Goal: Obtain resource: Download file/media

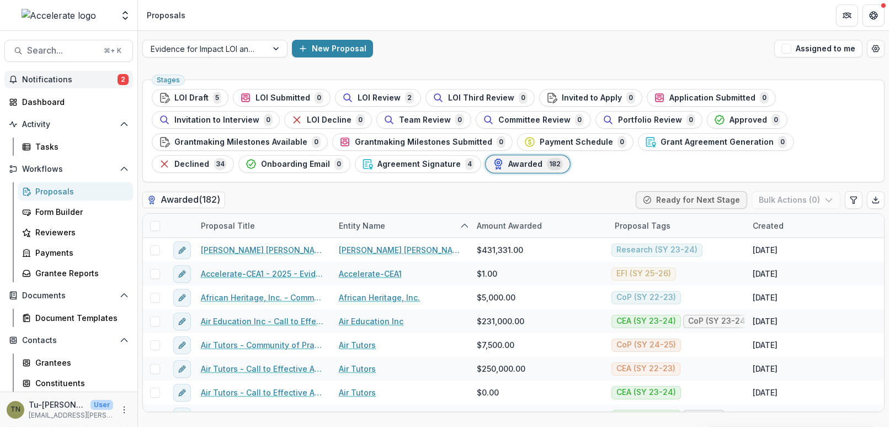
click at [79, 77] on span "Notifications" at bounding box center [69, 79] width 95 height 9
click at [454, 29] on header "Proposals" at bounding box center [513, 15] width 751 height 30
click at [502, 55] on div "New Proposal" at bounding box center [531, 49] width 478 height 18
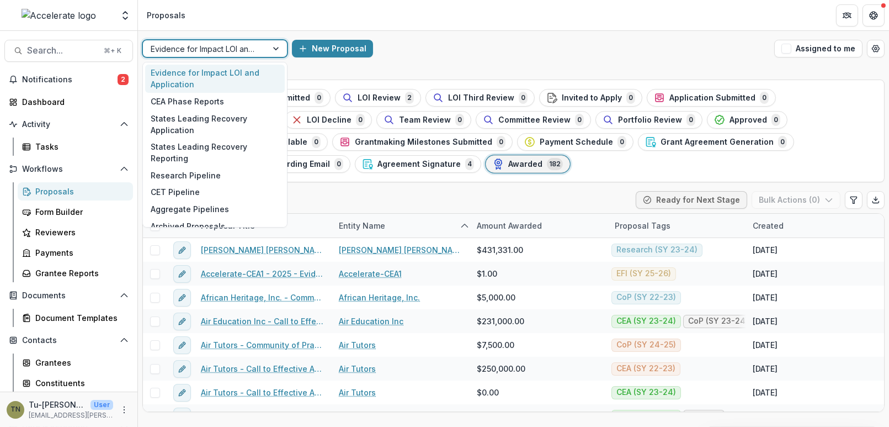
click at [276, 47] on div at bounding box center [277, 48] width 20 height 17
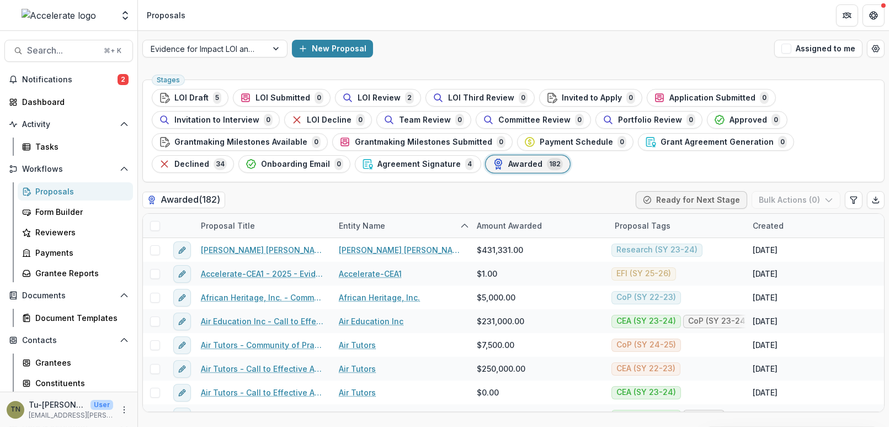
click at [489, 35] on div "Evidence for Impact LOI and Application New Proposal Assigned to me" at bounding box center [513, 48] width 751 height 35
click at [518, 43] on div "New Proposal" at bounding box center [531, 49] width 478 height 18
click at [461, 39] on div "Evidence for Impact LOI and Application New Proposal Assigned to me" at bounding box center [513, 48] width 751 height 35
click at [606, 33] on div "Evidence for Impact LOI and Application New Proposal Assigned to me" at bounding box center [513, 48] width 751 height 35
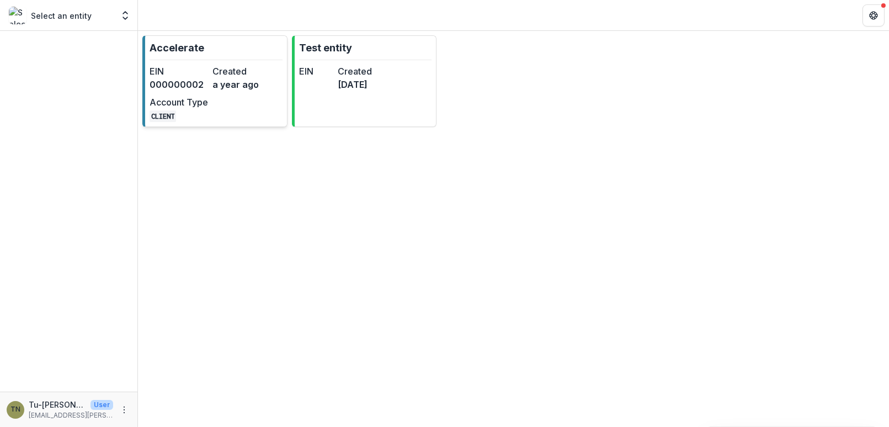
click at [201, 86] on dd "000000002" at bounding box center [179, 84] width 58 height 13
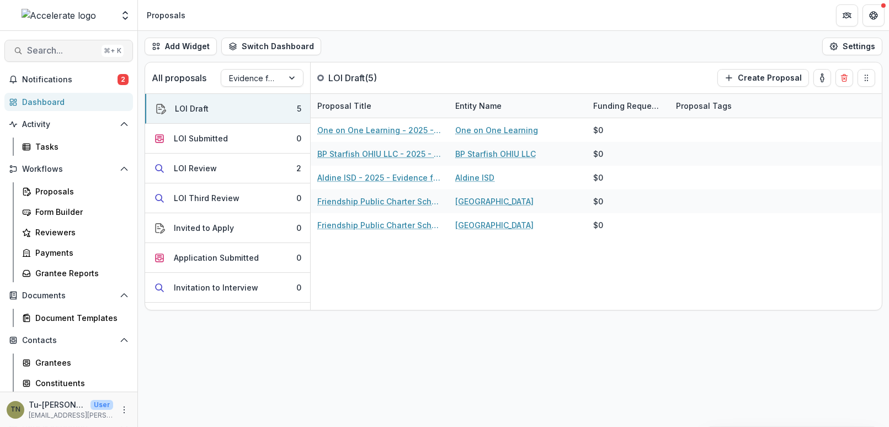
click at [65, 45] on button "Search... ⌘ + K" at bounding box center [68, 51] width 129 height 22
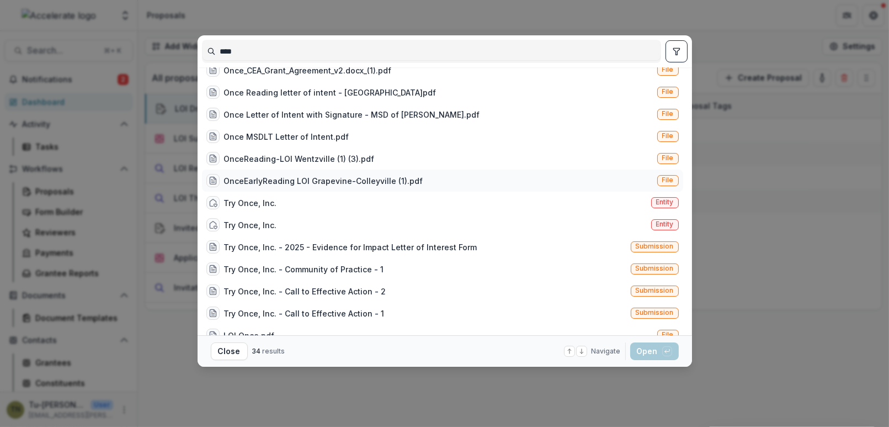
scroll to position [59, 0]
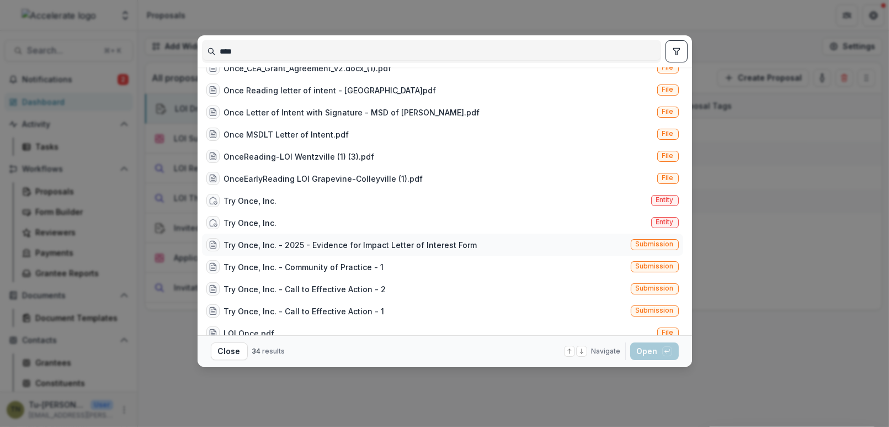
type input "****"
click at [323, 244] on div "Try Once, Inc. - 2025 - Evidence for Impact Letter of Interest Form" at bounding box center [350, 245] width 253 height 12
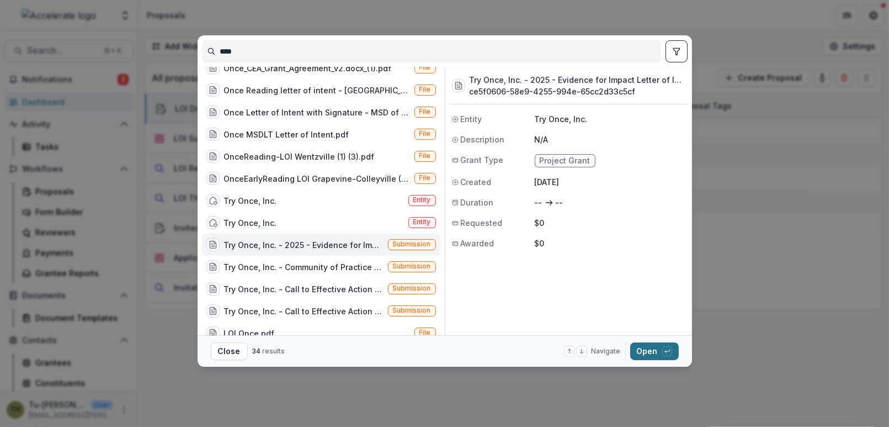
click at [639, 353] on button "Open with enter key" at bounding box center [654, 351] width 49 height 18
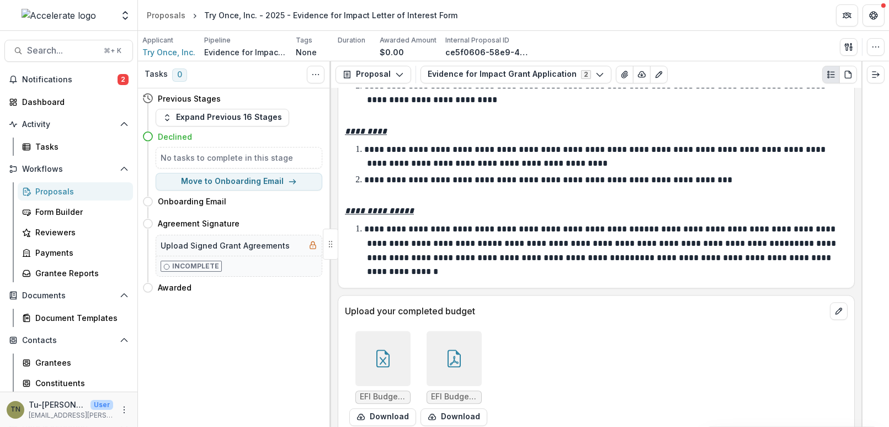
scroll to position [5381, 0]
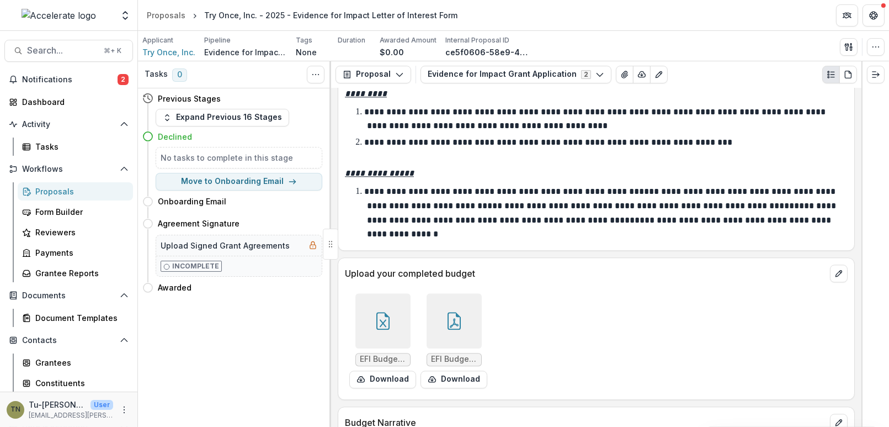
click at [382, 312] on icon at bounding box center [382, 321] width 13 height 18
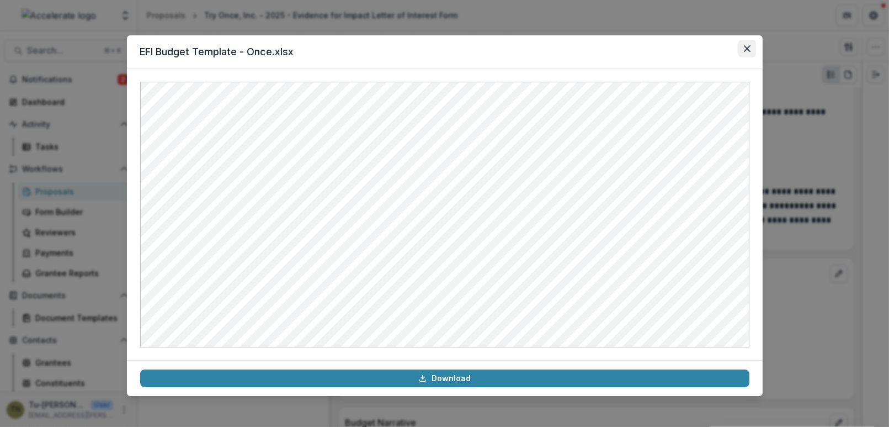
click at [744, 50] on icon "Close" at bounding box center [747, 48] width 7 height 7
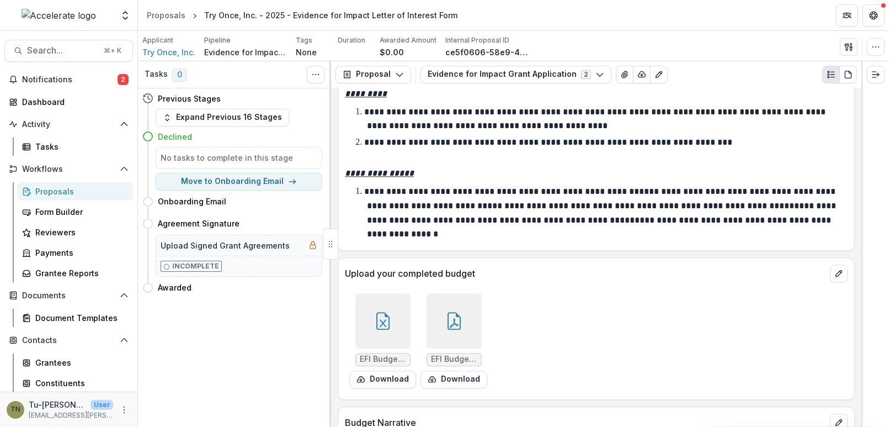
click at [459, 293] on div at bounding box center [454, 320] width 55 height 55
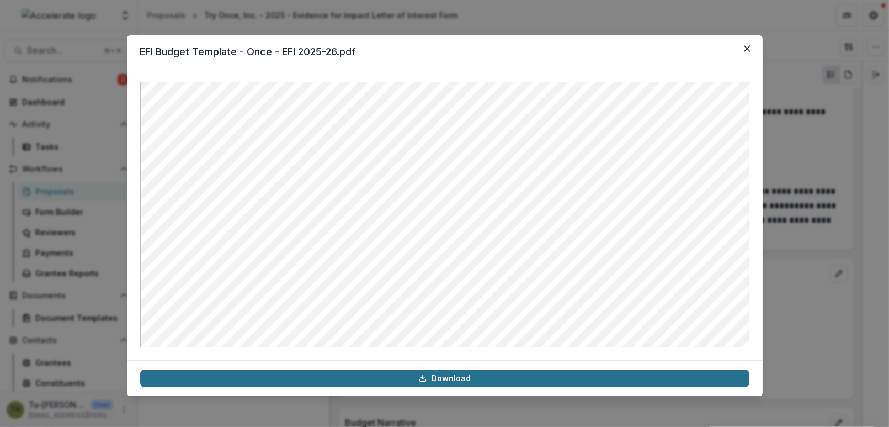
click at [447, 377] on link "Download" at bounding box center [444, 378] width 609 height 18
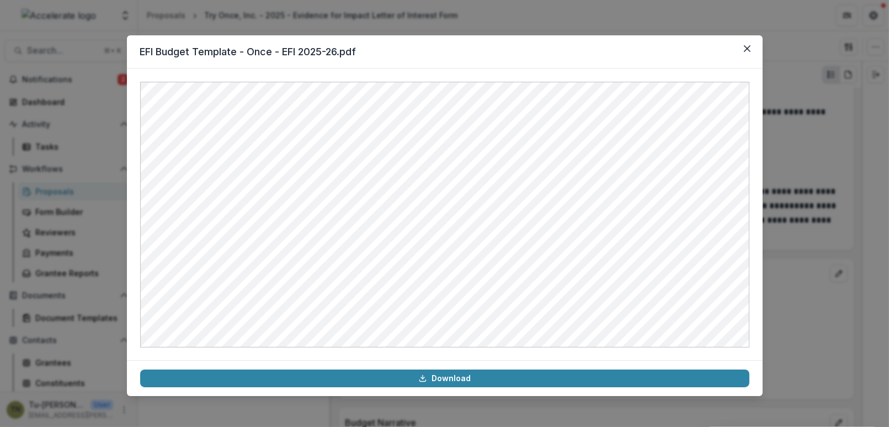
click at [82, 116] on div "EFI Budget Template - Once - EFI 2025-26.pdf Download" at bounding box center [444, 213] width 889 height 427
